Goal: Task Accomplishment & Management: Manage account settings

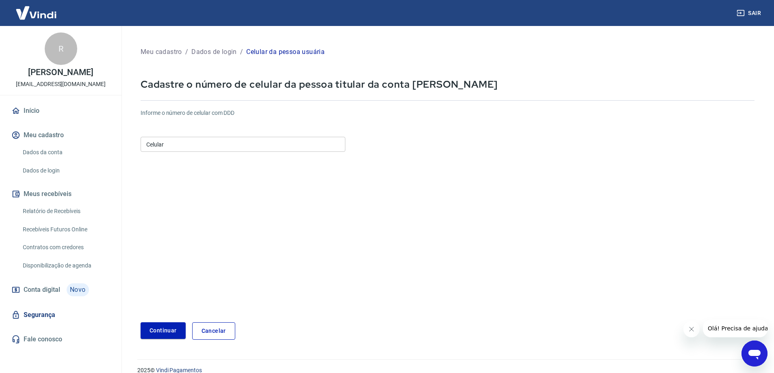
click at [254, 144] on input "Celular" at bounding box center [243, 144] width 205 height 15
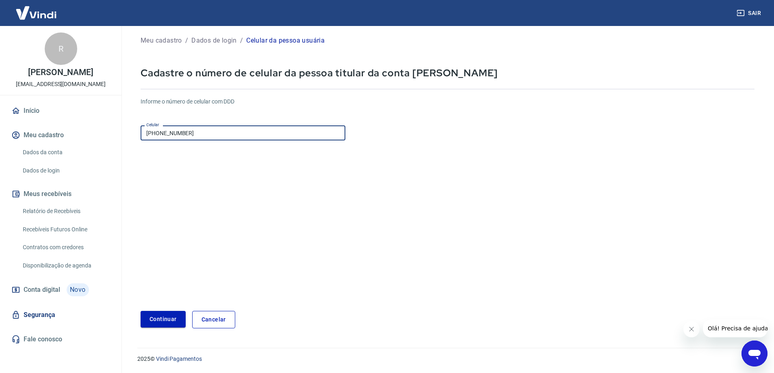
type input "[PHONE_NUMBER]"
click at [173, 317] on button "Continuar" at bounding box center [163, 319] width 45 height 17
click at [228, 322] on link "Cancelar" at bounding box center [213, 319] width 43 height 17
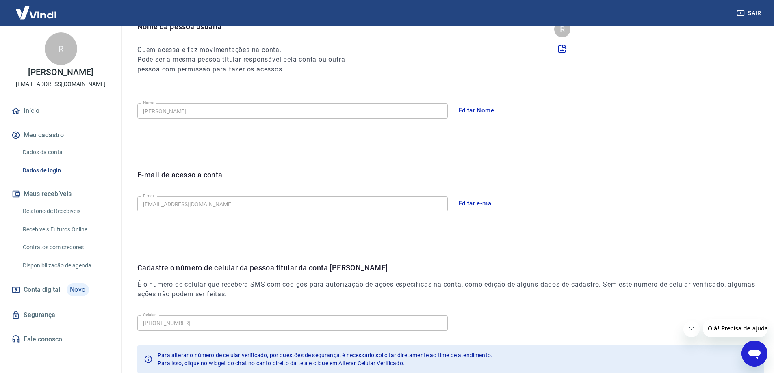
scroll to position [147, 0]
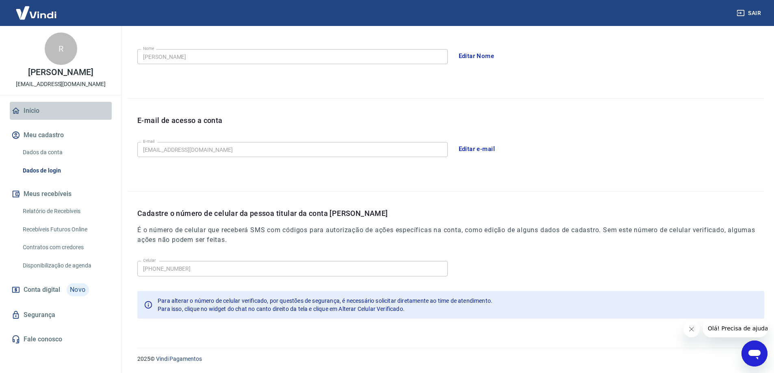
click at [63, 112] on link "Início" at bounding box center [61, 111] width 102 height 18
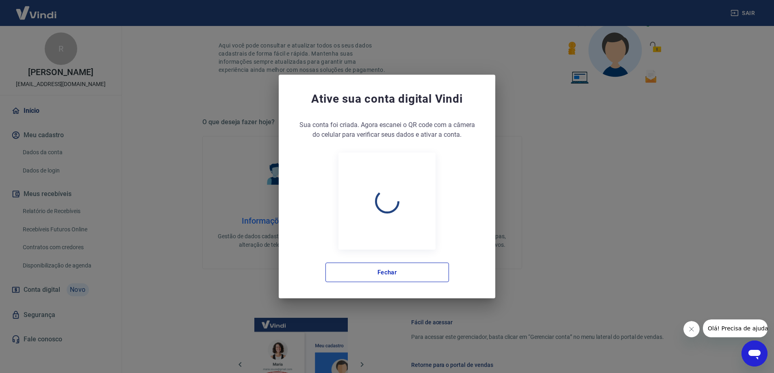
scroll to position [344, 0]
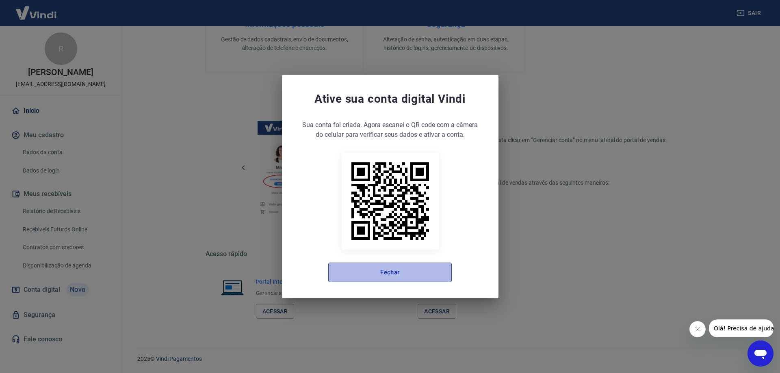
click at [397, 274] on button "Fechar" at bounding box center [390, 273] width 124 height 20
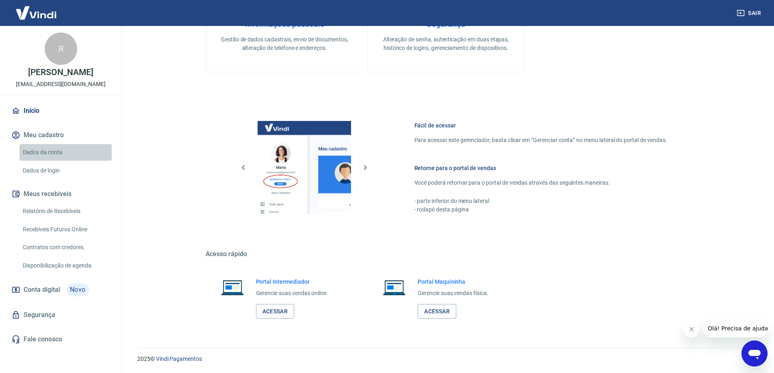
click at [57, 152] on link "Dados da conta" at bounding box center [66, 152] width 92 height 17
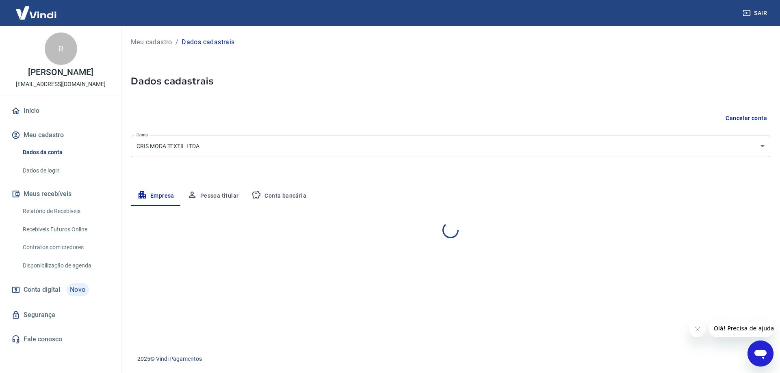
select select "SC"
select select "business"
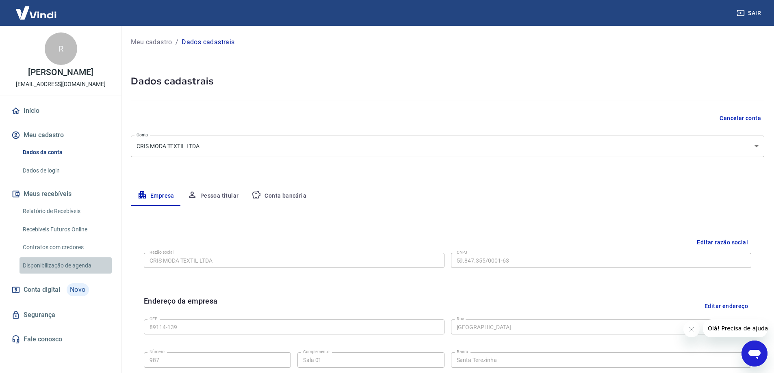
click at [71, 267] on link "Disponibilização de agenda" at bounding box center [66, 266] width 92 height 17
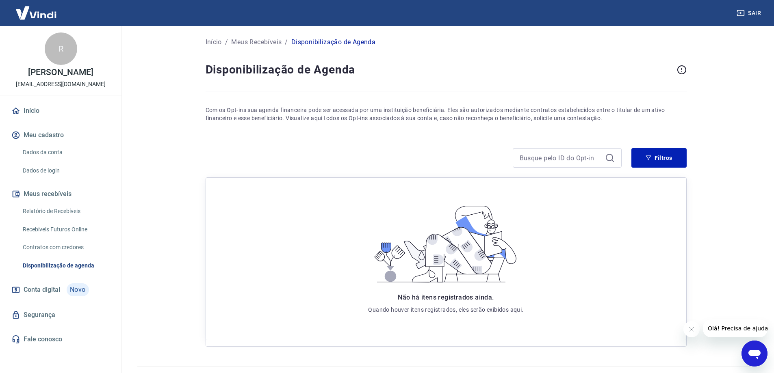
click at [68, 251] on link "Contratos com credores" at bounding box center [66, 247] width 92 height 17
